Goal: Task Accomplishment & Management: Use online tool/utility

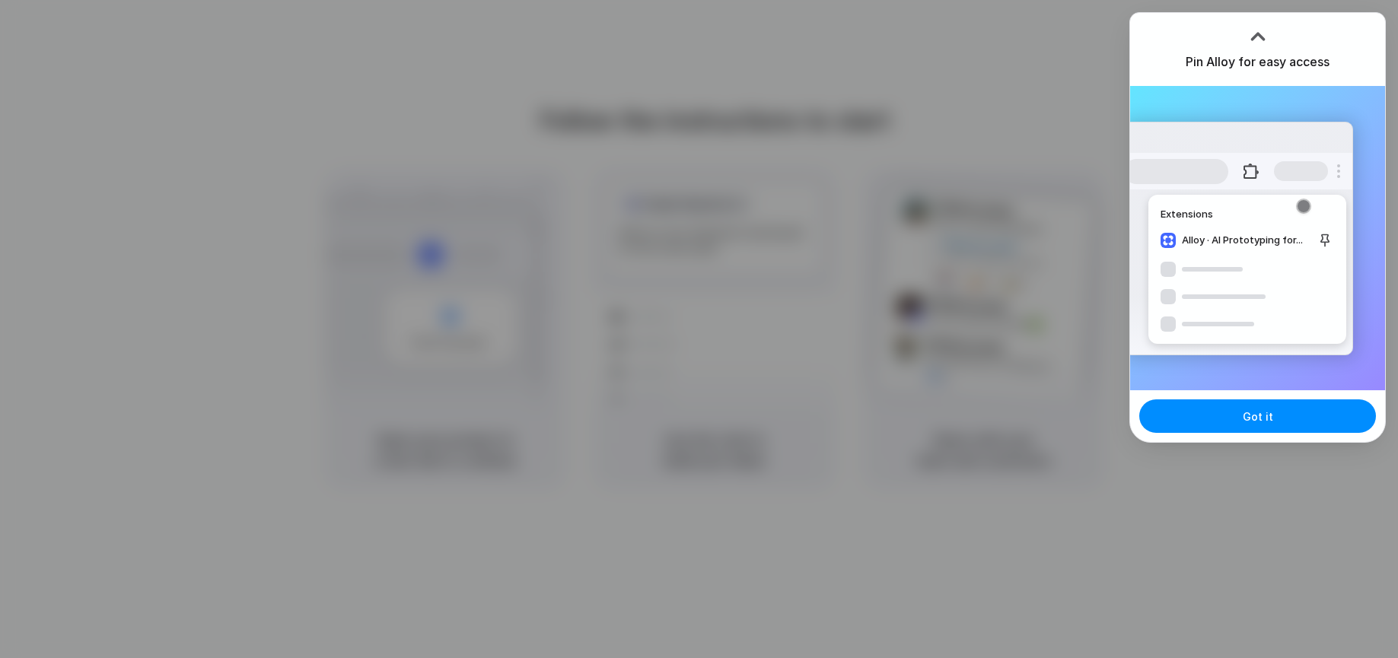
click at [1263, 435] on div "Got it" at bounding box center [1257, 416] width 255 height 52
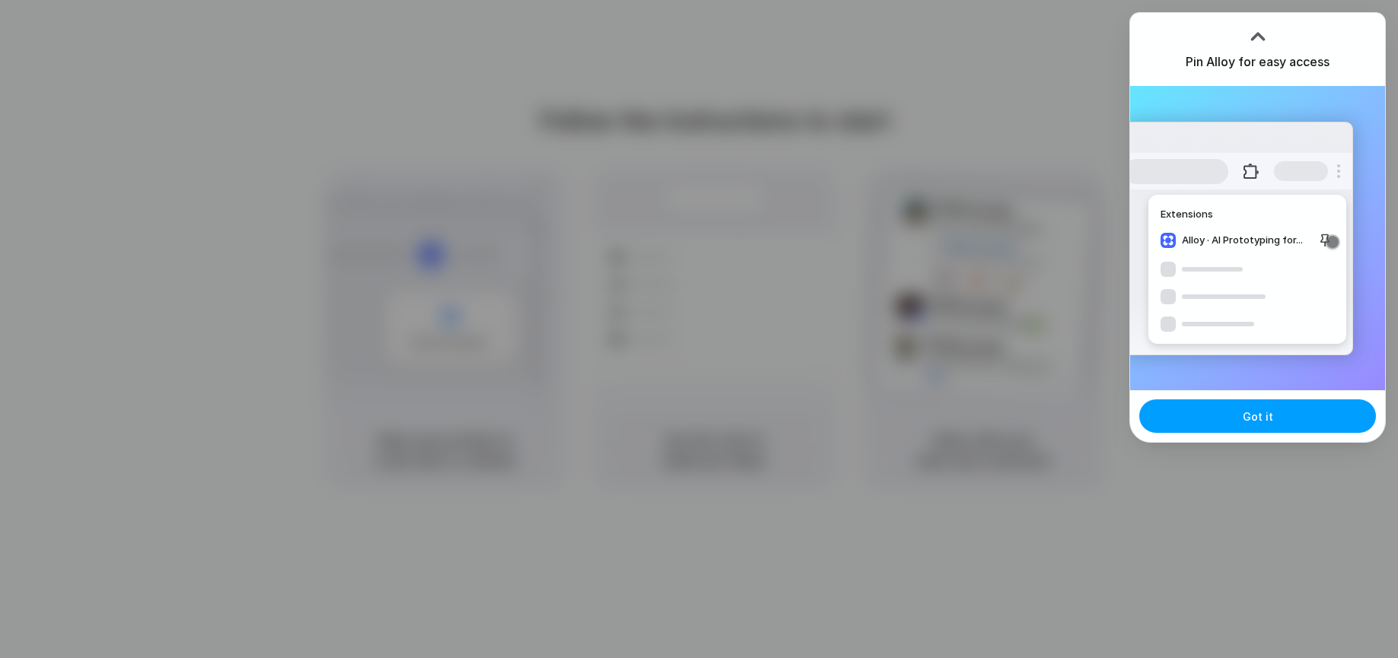
click at [1309, 423] on button "Got it" at bounding box center [1257, 416] width 237 height 33
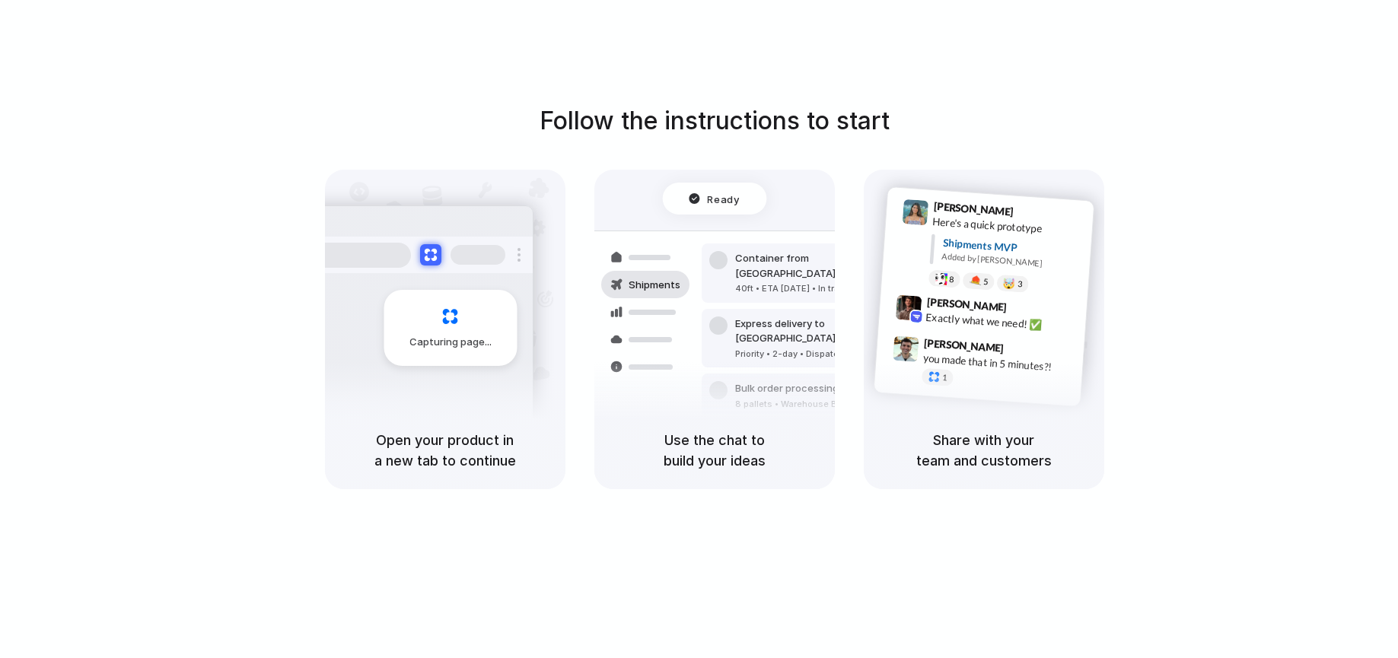
click at [1334, 177] on div "Follow the instructions to start Capturing page Open your product in a new tab …" at bounding box center [714, 296] width 1398 height 387
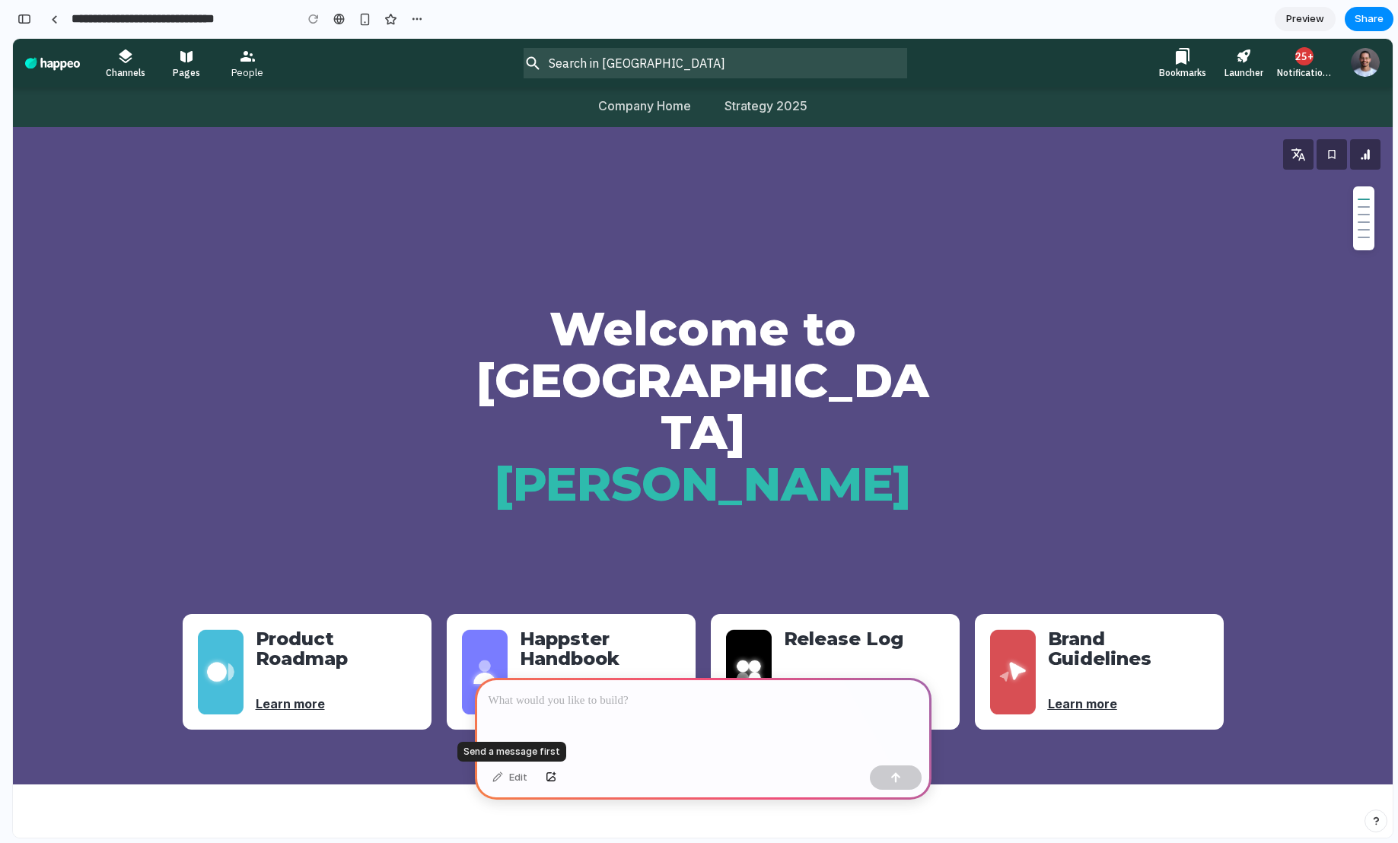
click at [513, 658] on div "Edit" at bounding box center [510, 778] width 50 height 24
click at [556, 658] on div at bounding box center [703, 718] width 457 height 81
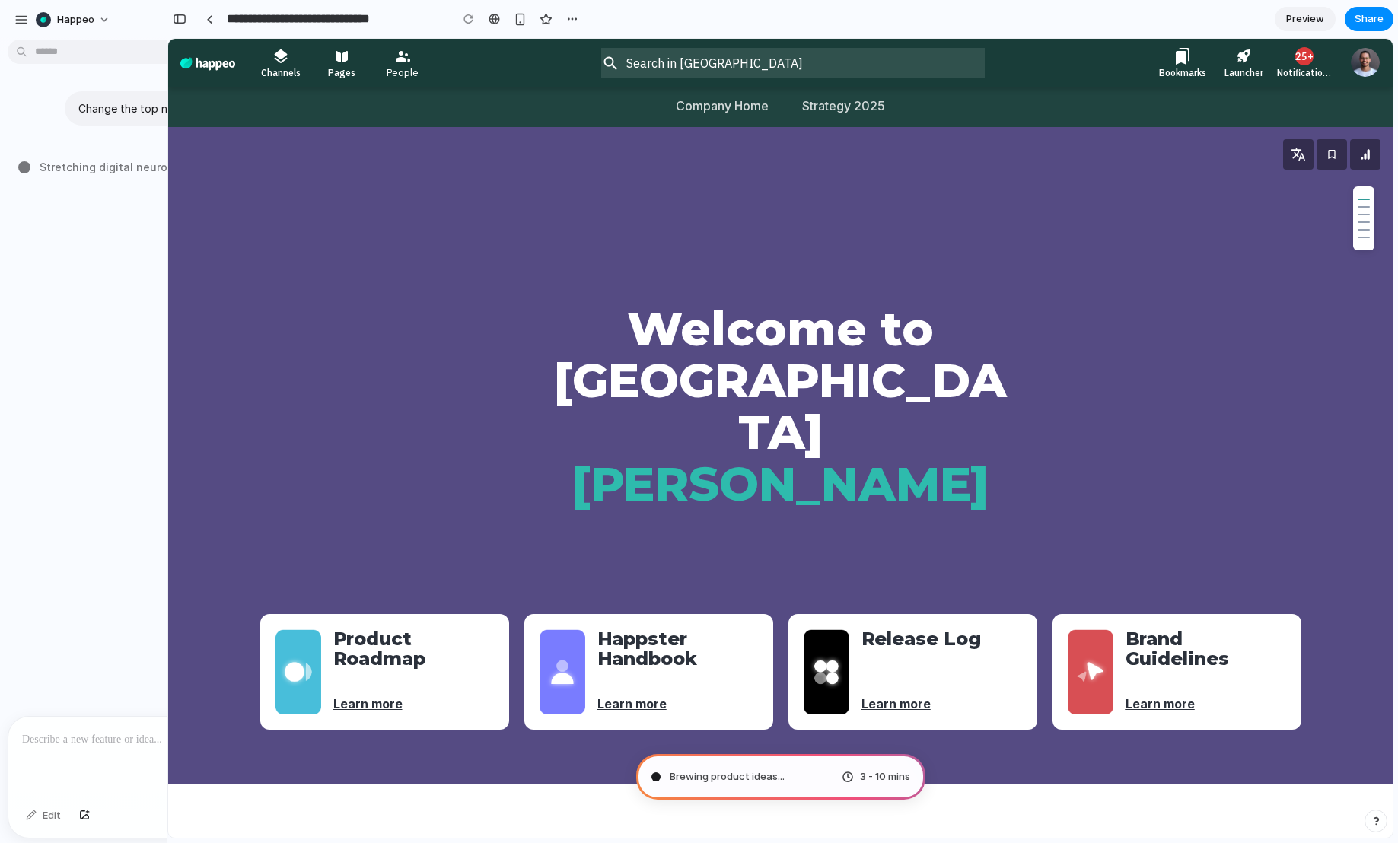
click at [109, 353] on div "Change the top navigation, to left navigation. Stretching digital neurons .." at bounding box center [166, 381] width 333 height 671
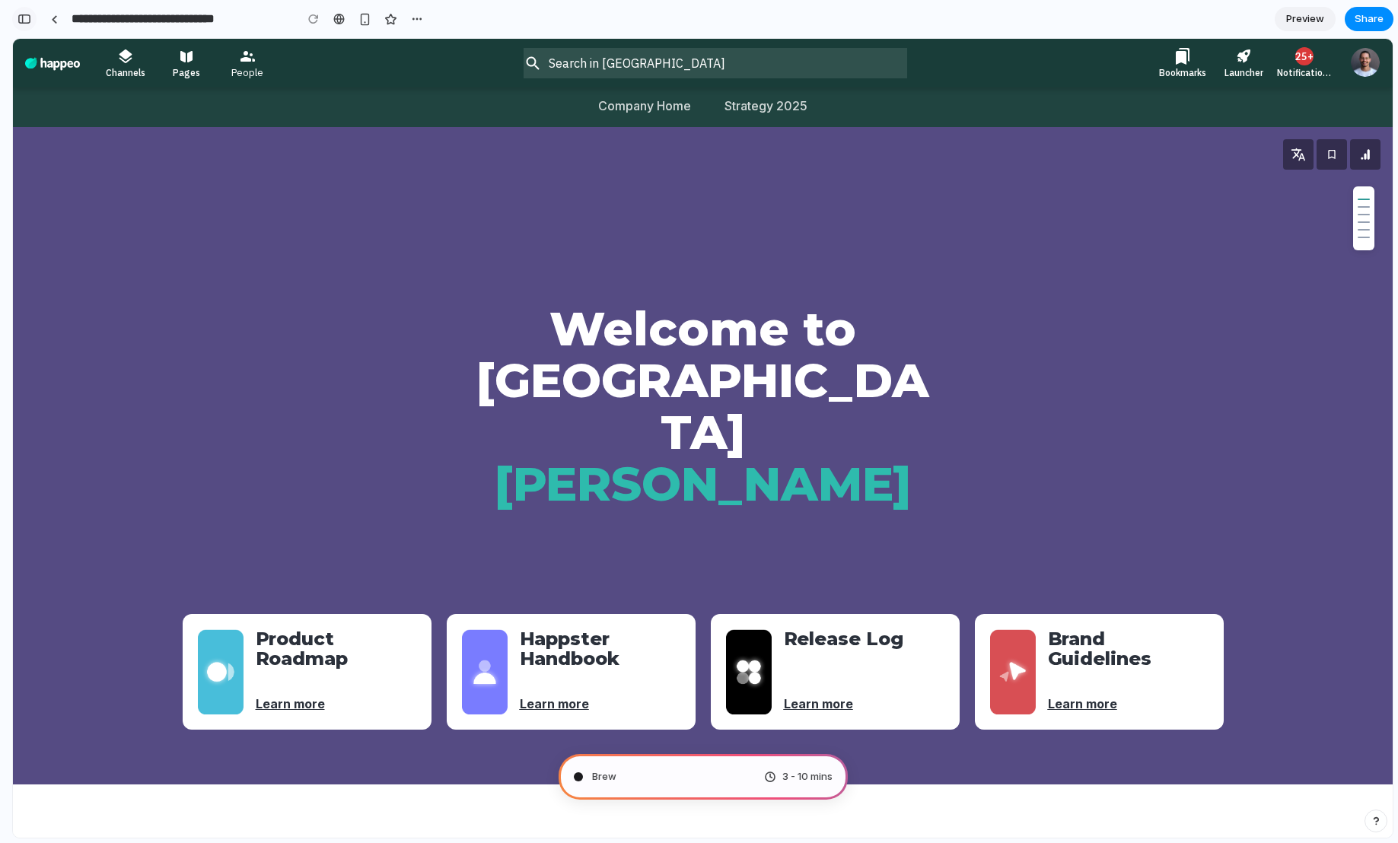
click at [29, 24] on div "button" at bounding box center [25, 19] width 14 height 11
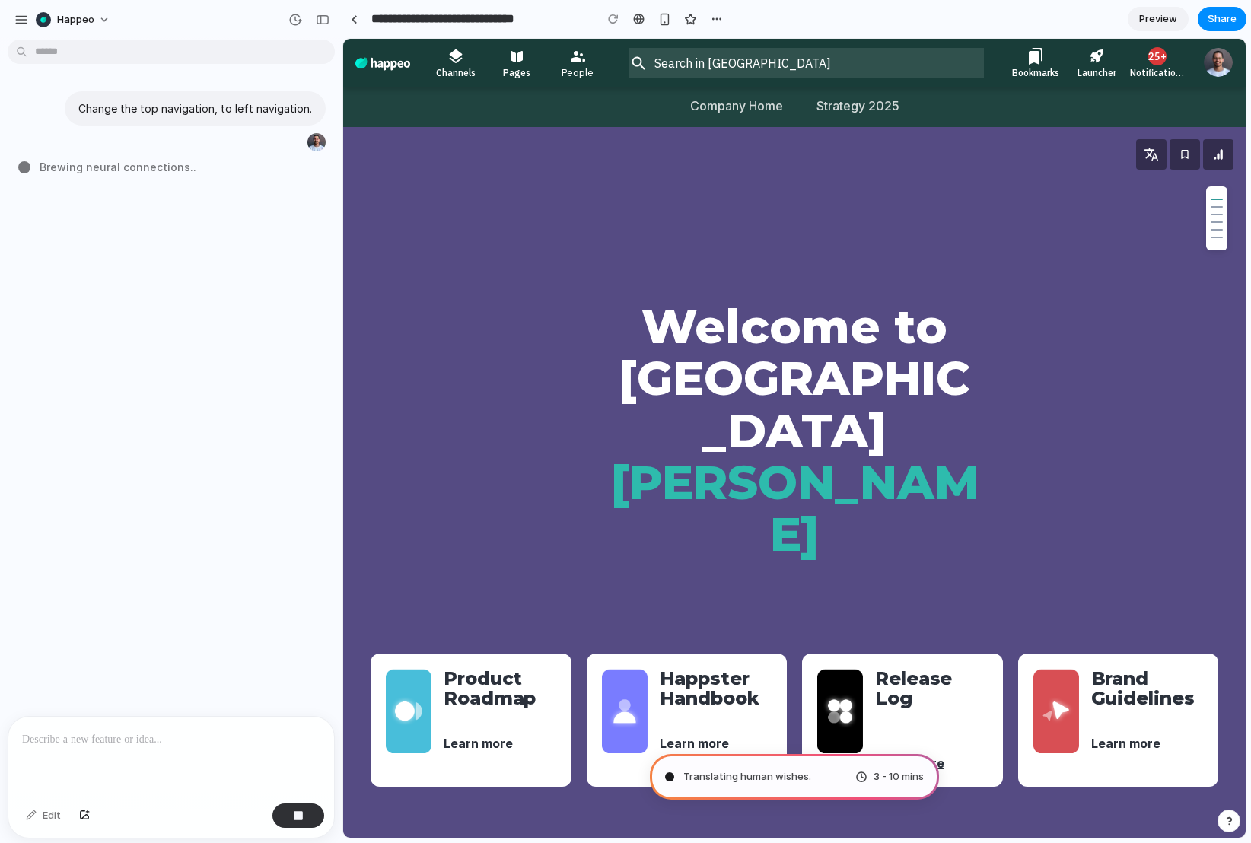
type input "**********"
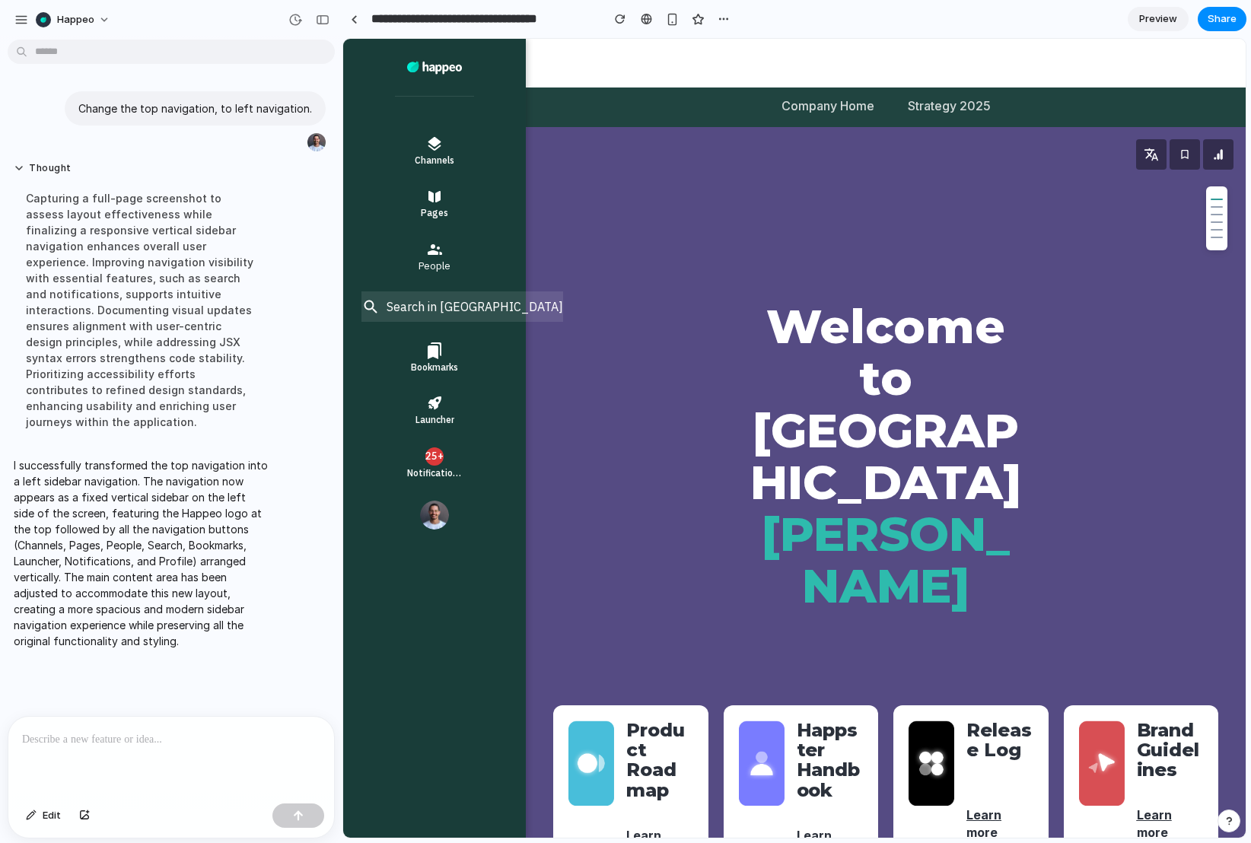
click at [445, 308] on div at bounding box center [794, 438] width 903 height 799
drag, startPoint x: 770, startPoint y: 4, endPoint x: 1155, endPoint y: 19, distance: 385.4
click at [1155, 19] on span "Preview" at bounding box center [1158, 18] width 38 height 15
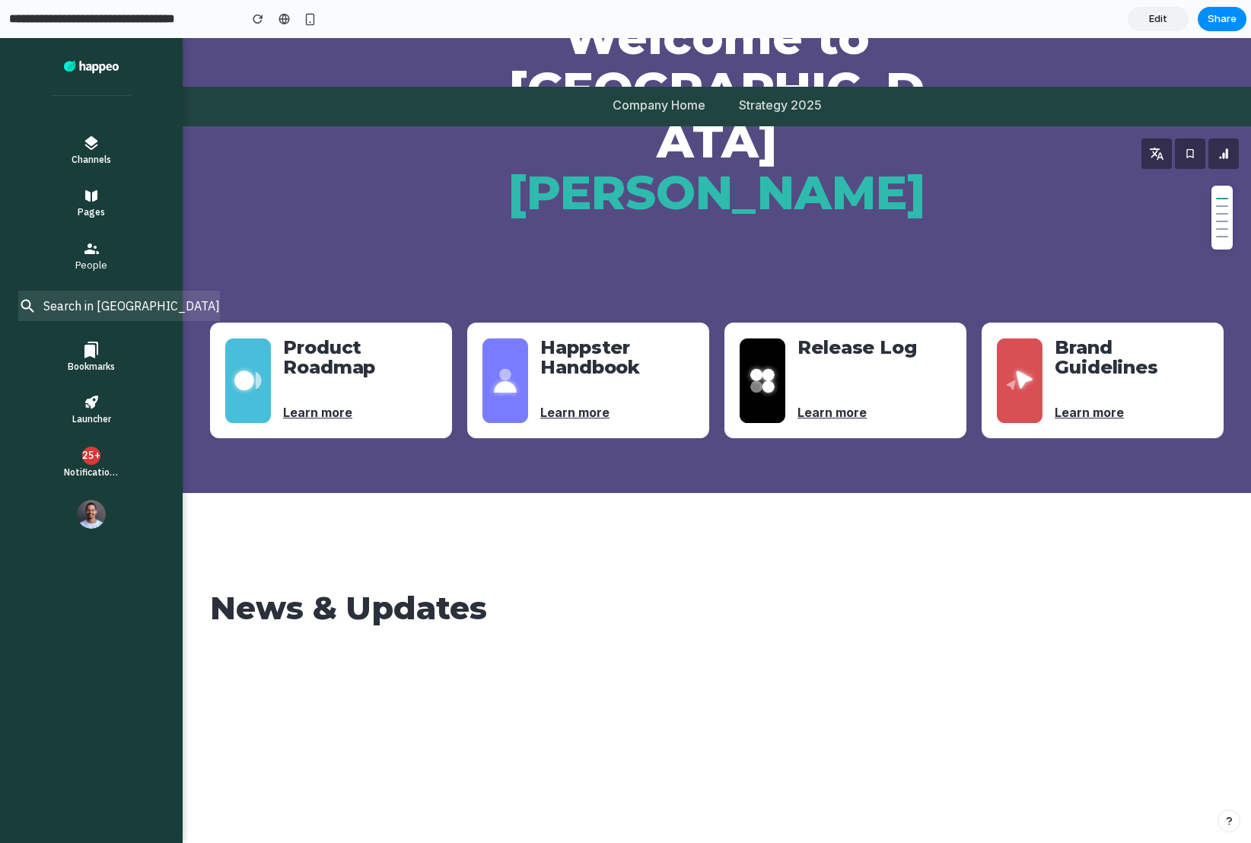
scroll to position [293, 0]
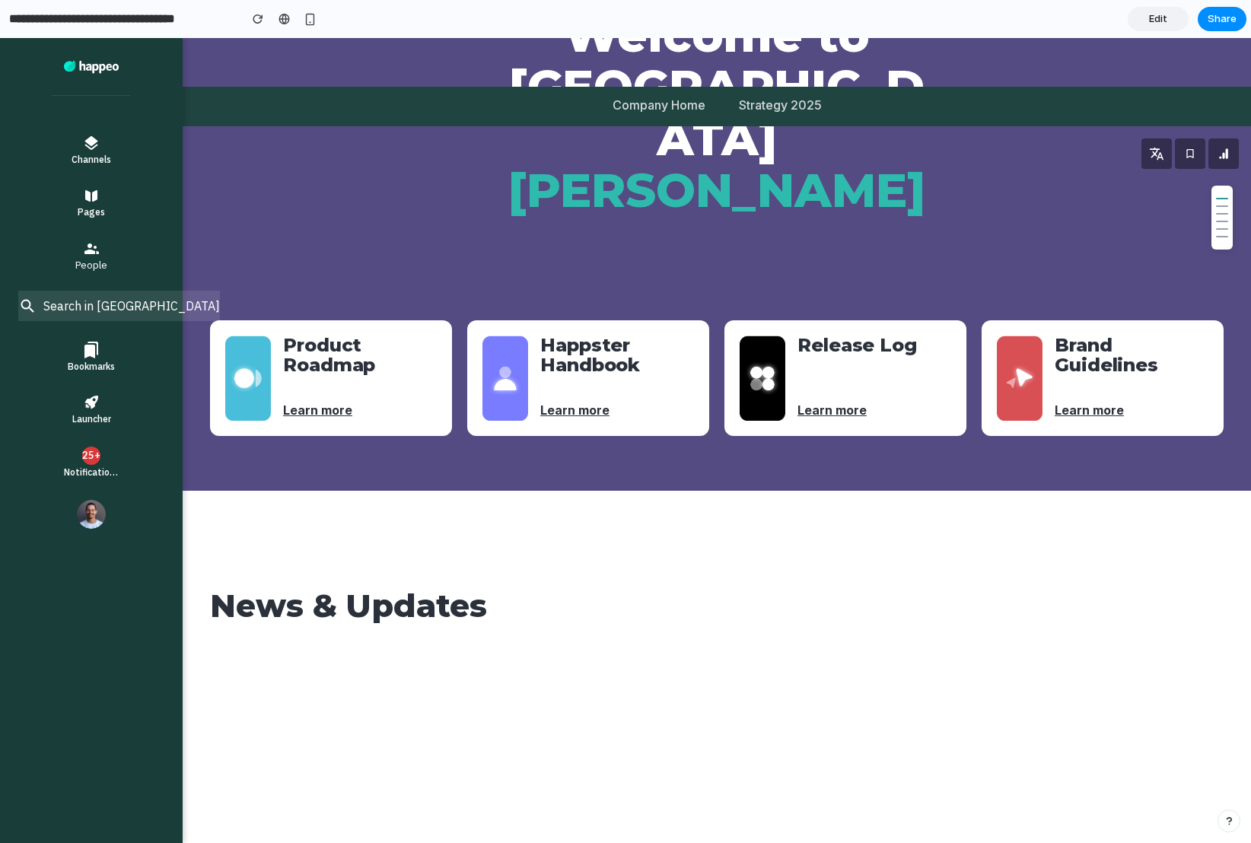
click at [114, 402] on div at bounding box center [625, 440] width 1251 height 805
click at [132, 410] on div at bounding box center [625, 440] width 1251 height 805
click at [87, 158] on div at bounding box center [625, 440] width 1251 height 805
drag, startPoint x: 107, startPoint y: 99, endPoint x: 164, endPoint y: 532, distance: 436.7
click at [133, 527] on div at bounding box center [625, 440] width 1251 height 805
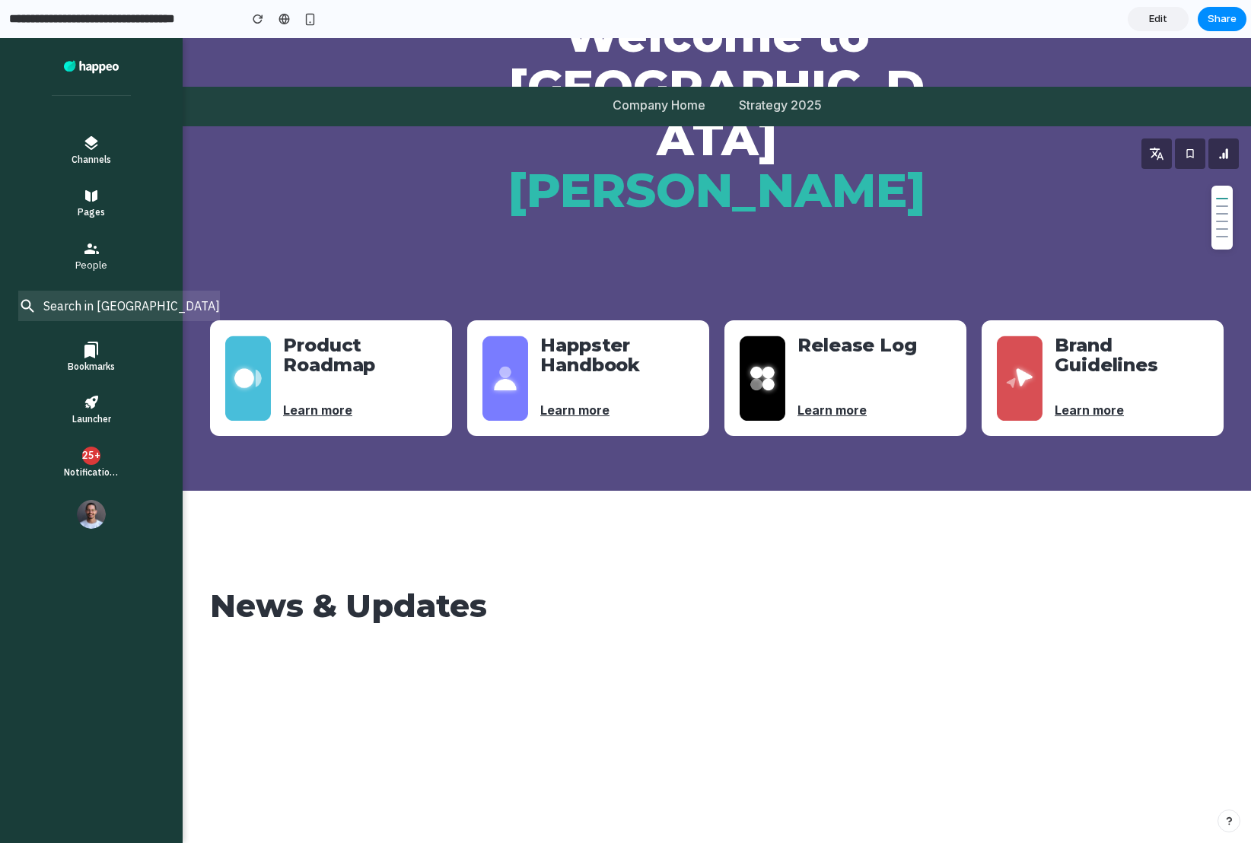
click at [123, 320] on div at bounding box center [625, 440] width 1251 height 805
click at [129, 313] on div at bounding box center [625, 440] width 1251 height 805
click at [280, 20] on div at bounding box center [284, 19] width 11 height 12
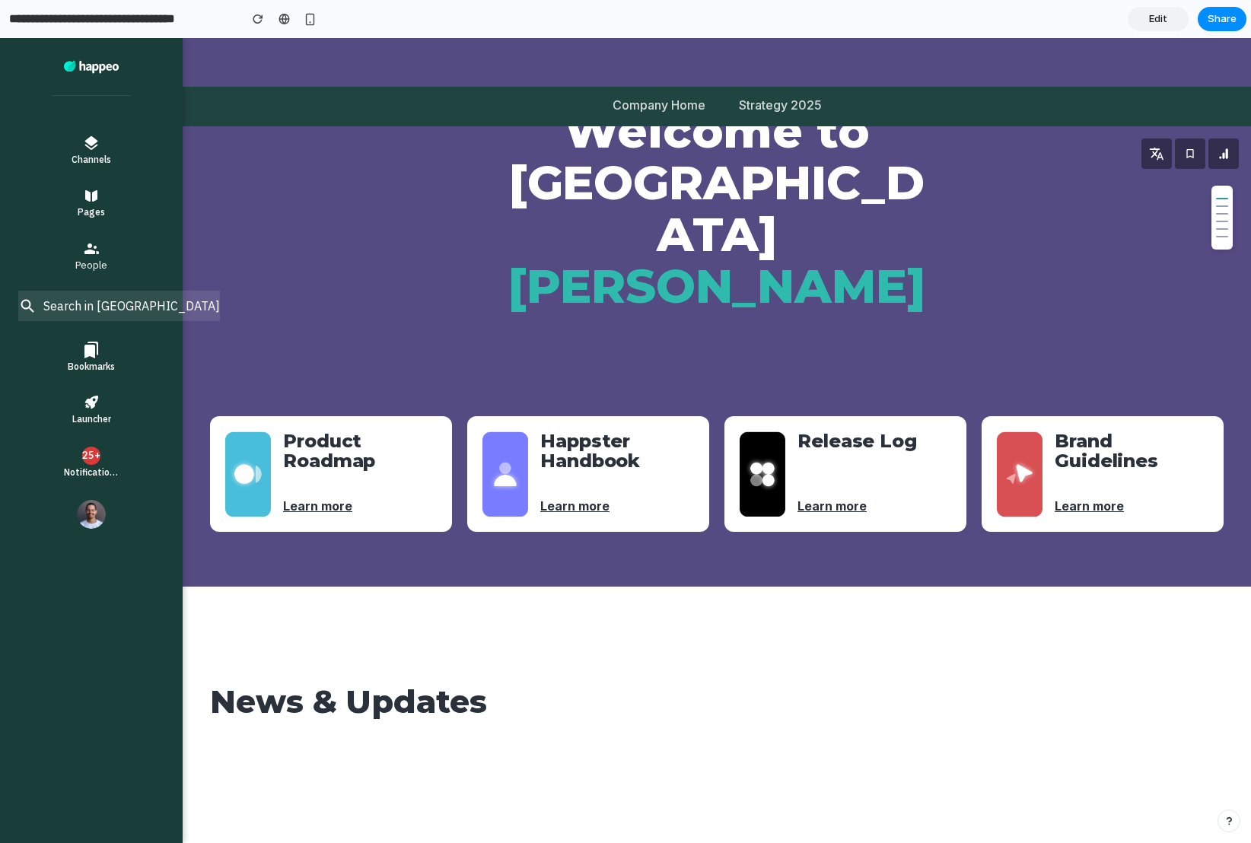
scroll to position [0, 0]
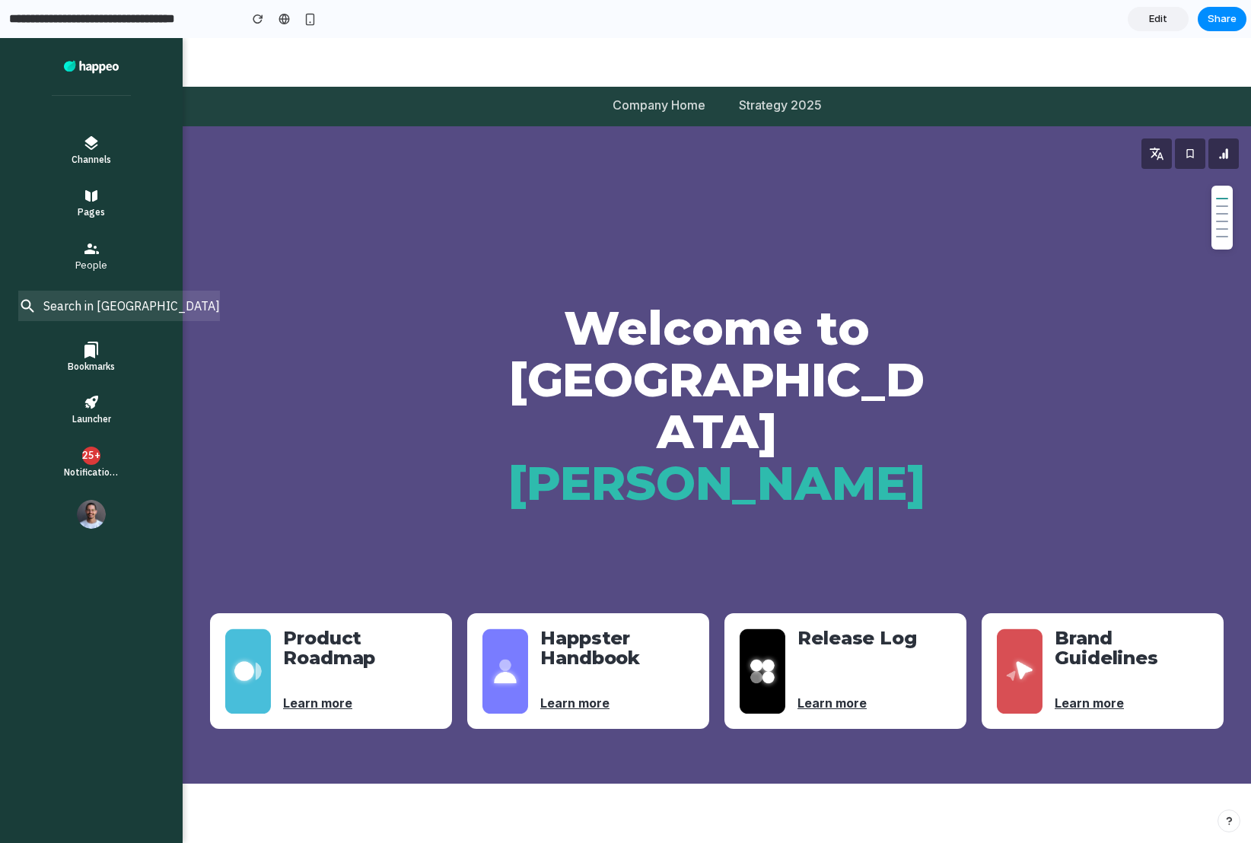
click at [1149, 24] on span "Edit" at bounding box center [1158, 18] width 18 height 15
